Goal: Task Accomplishment & Management: Complete application form

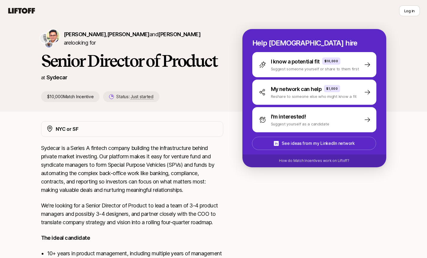
scroll to position [1, 0]
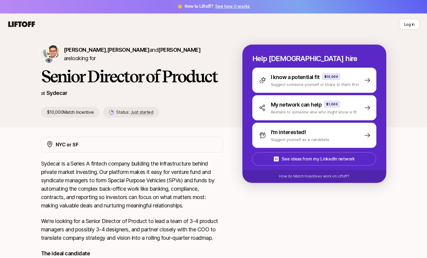
click at [110, 144] on div "NYC or SF" at bounding box center [137, 145] width 162 height 8
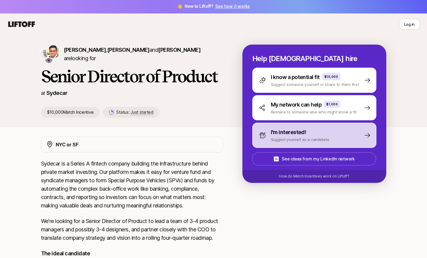
click at [353, 141] on div "I'm interested! Suggest yourself as a candidate" at bounding box center [314, 135] width 124 height 25
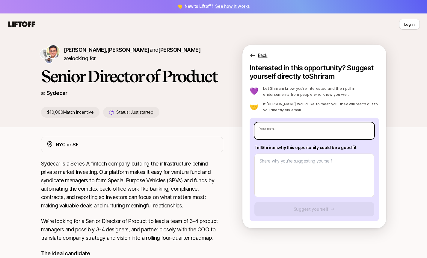
click at [304, 133] on input "text" at bounding box center [314, 131] width 120 height 17
type textarea "x"
type input "V"
type textarea "x"
type input "Vi"
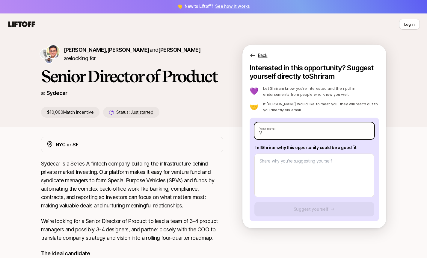
type textarea "x"
type input "Vis"
type textarea "x"
type input "Vish"
type textarea "x"
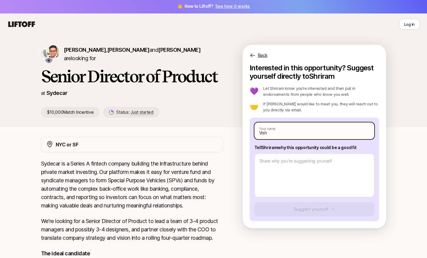
type input "[DEMOGRAPHIC_DATA]"
type textarea "x"
type input "Vishal"
type textarea "x"
type input "Vishal A"
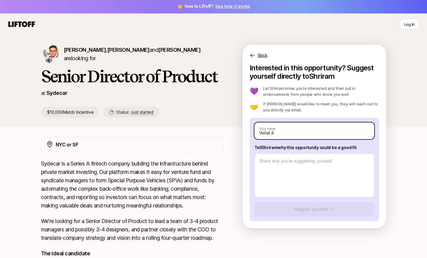
type textarea "x"
type input "Vishal Ar"
type textarea "x"
type input "Vishal Aro"
type textarea "x"
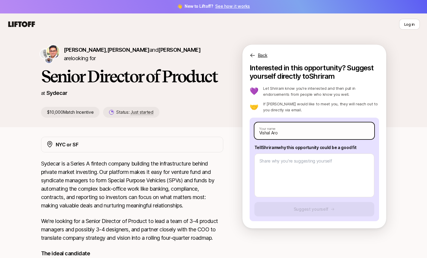
type input "Vishal Aror"
type textarea "x"
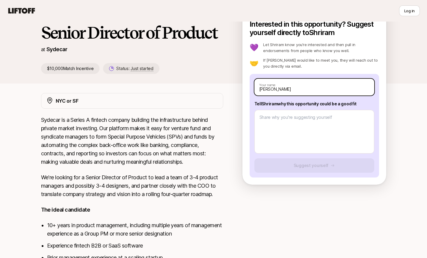
scroll to position [44, 0]
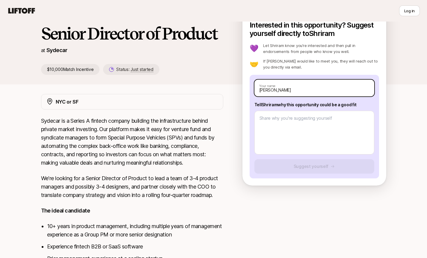
type input "[PERSON_NAME]"
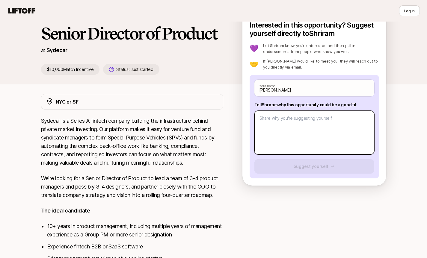
click at [283, 129] on textarea at bounding box center [314, 133] width 120 height 44
type textarea "x"
type textarea "S"
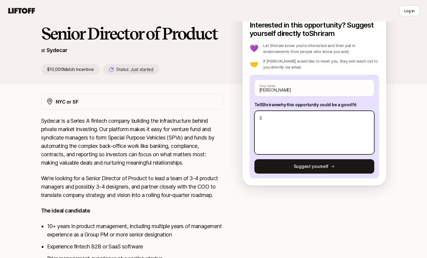
type textarea "x"
type textarea "Se"
type textarea "x"
type textarea "Sea"
type textarea "x"
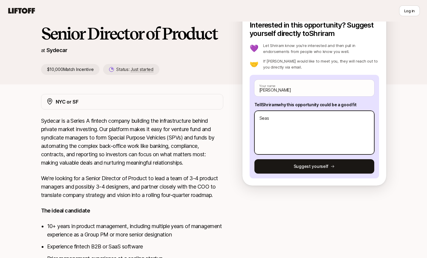
type textarea "Seaso"
type textarea "x"
type textarea "Season"
type textarea "x"
type textarea "Seasond"
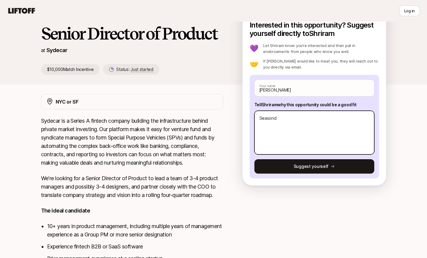
type textarea "x"
type textarea "Seasond"
type textarea "x"
type textarea "Seasond p"
type textarea "x"
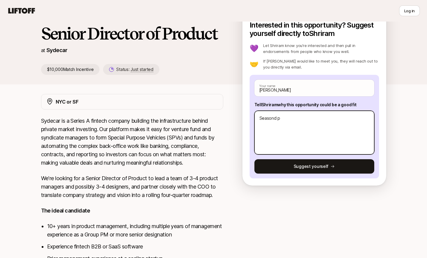
type textarea "Seasond"
type textarea "x"
type textarea "Seasond"
type textarea "x"
type textarea "Season"
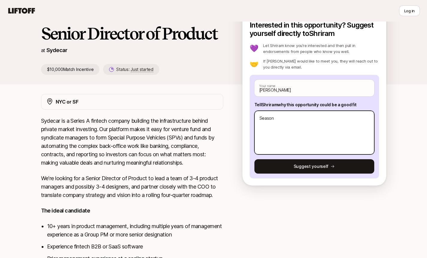
type textarea "x"
type textarea "Seasone"
type textarea "x"
type textarea "Seasoned"
type textarea "x"
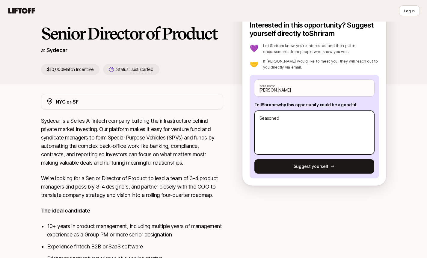
type textarea "Seasoned"
type textarea "x"
type textarea "Seasoned p"
paste textarea "roduct manager with experience in AIML at both big tech (Symantec, TikTok, Shut…"
type textarea "x"
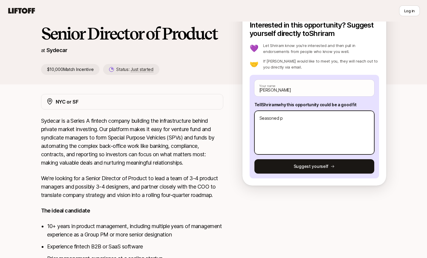
type textarea "Seasoned product manager with experience in AIML at both big tech (Symantec, Ti…"
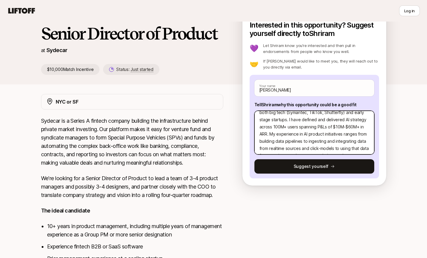
scroll to position [0, 0]
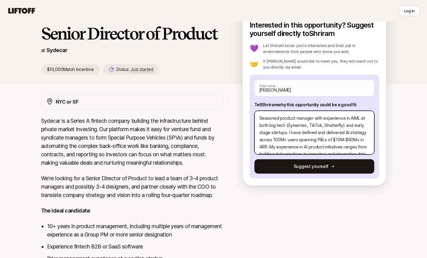
click at [279, 120] on textarea "Seasoned product manager with experience in AIML at both big tech (Symantec, Ti…" at bounding box center [314, 133] width 120 height 44
type textarea "x"
type textarea "Seasoned Bproduct manager with experience in AIML at both big tech (Symantec, T…"
type textarea "x"
type textarea "Seasoned B2product manager with experience in AIML at both big tech (Symantec, …"
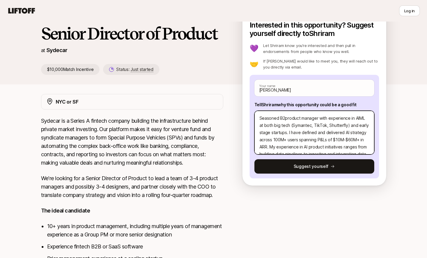
type textarea "x"
type textarea "Seasoned B2Bproduct manager with experience in AIML at both big tech (Symantec,…"
type textarea "x"
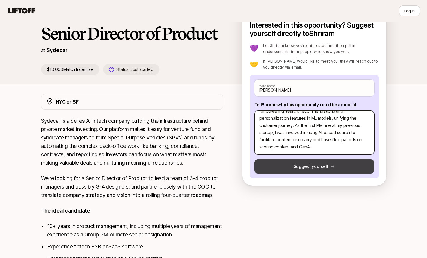
type textarea "Seasoned B2B product manager with experience in AIML at both big tech (Symantec…"
click at [339, 166] on button "Suggest yourself" at bounding box center [314, 166] width 120 height 14
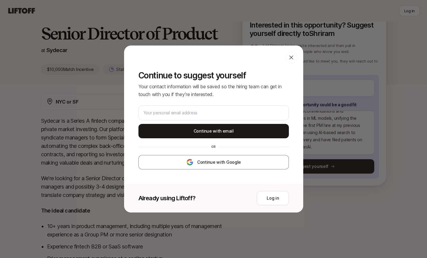
click at [288, 62] on div at bounding box center [291, 58] width 12 height 12
type textarea "x"
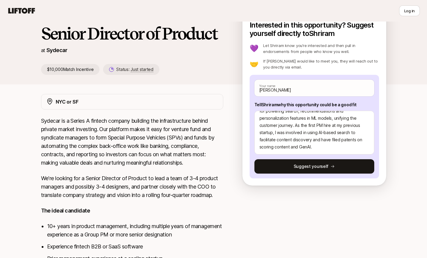
click at [60, 71] on p "$10,000 Match Incentive" at bounding box center [70, 69] width 59 height 11
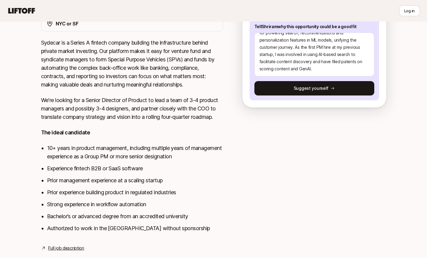
scroll to position [135, 0]
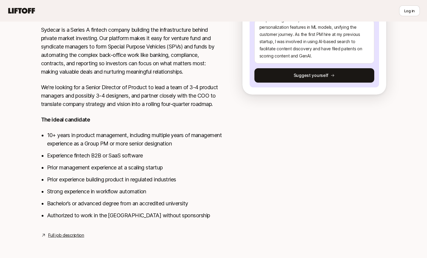
click at [73, 237] on link "Full job description" at bounding box center [66, 235] width 36 height 7
